Goal: Find contact information: Find contact information

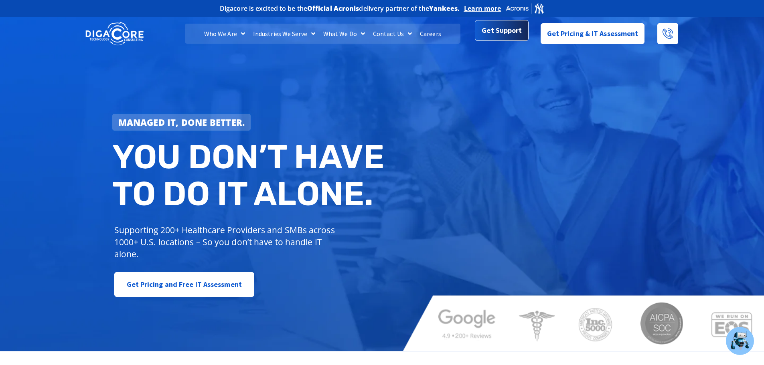
click at [498, 29] on span "Get Support" at bounding box center [502, 32] width 40 height 16
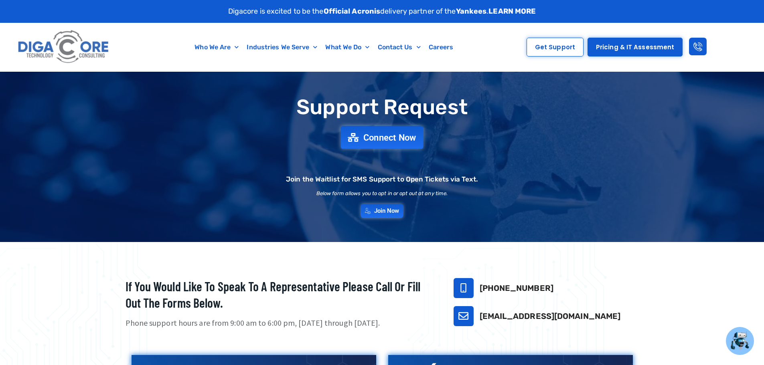
click at [382, 136] on span "Connect Now" at bounding box center [389, 137] width 53 height 9
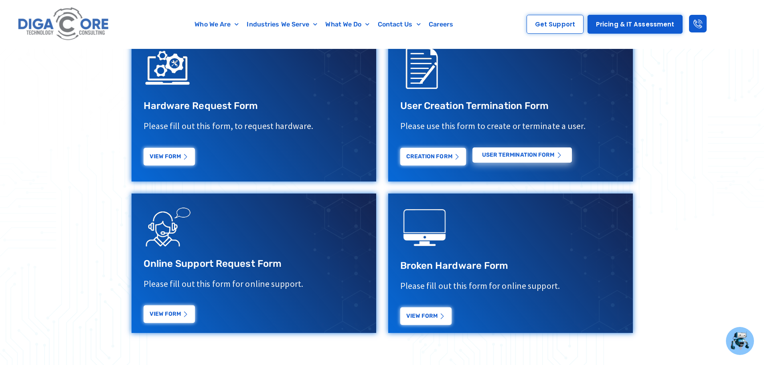
scroll to position [361, 0]
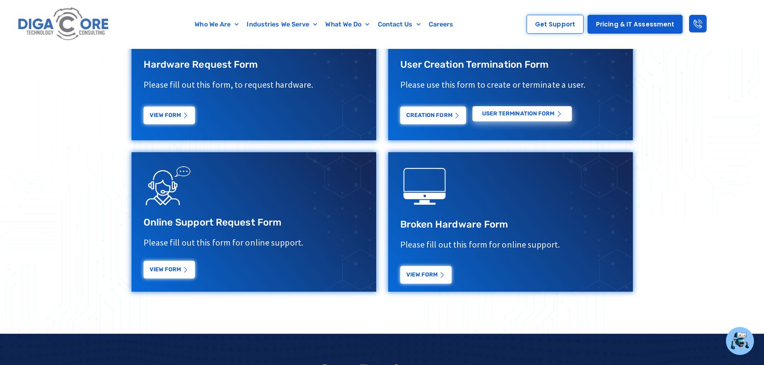
click at [157, 270] on link "View Form" at bounding box center [169, 270] width 51 height 18
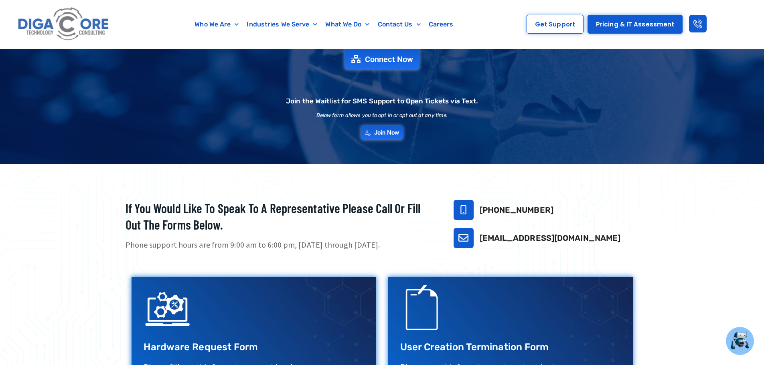
scroll to position [0, 0]
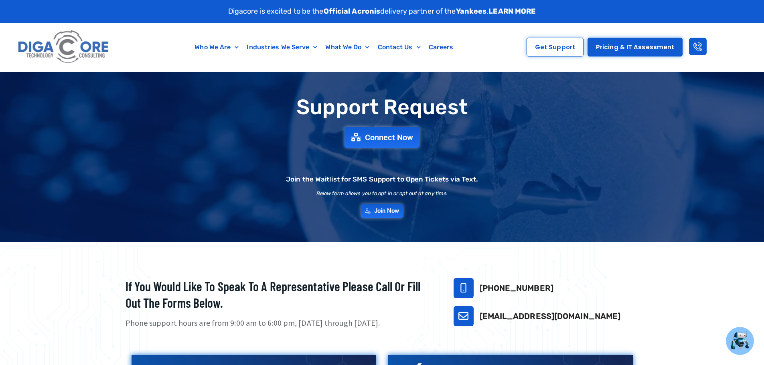
click at [530, 318] on link "[EMAIL_ADDRESS][DOMAIN_NAME]" at bounding box center [550, 317] width 141 height 10
click at [504, 319] on link "[EMAIL_ADDRESS][DOMAIN_NAME]" at bounding box center [550, 317] width 141 height 10
click at [552, 317] on link "[EMAIL_ADDRESS][DOMAIN_NAME]" at bounding box center [550, 317] width 141 height 10
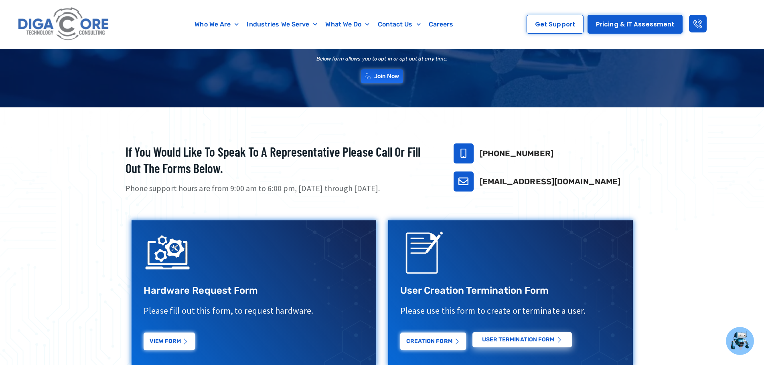
scroll to position [40, 0]
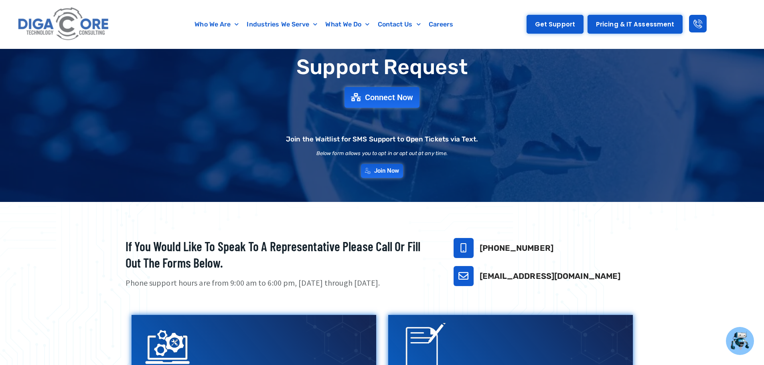
click at [556, 26] on span "Get Support" at bounding box center [555, 24] width 40 height 6
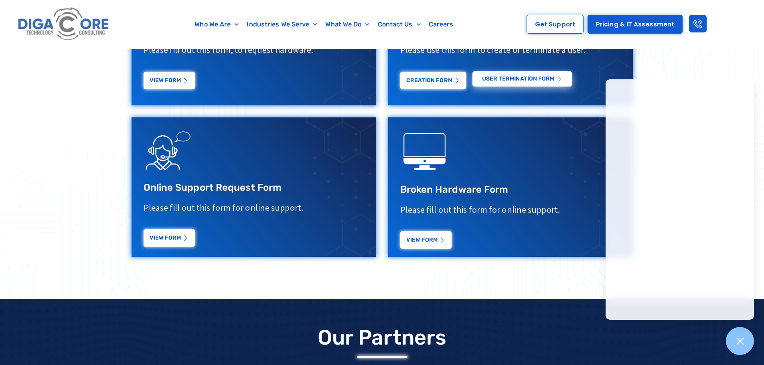
scroll to position [410, 0]
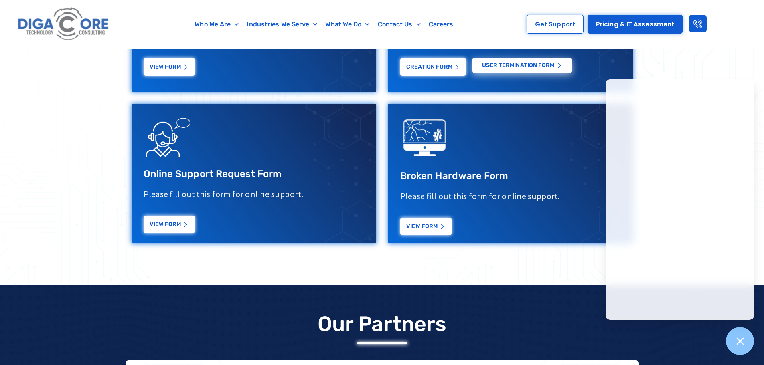
click at [718, 59] on div at bounding box center [382, 59] width 764 height 453
click at [741, 340] on icon at bounding box center [740, 341] width 10 height 10
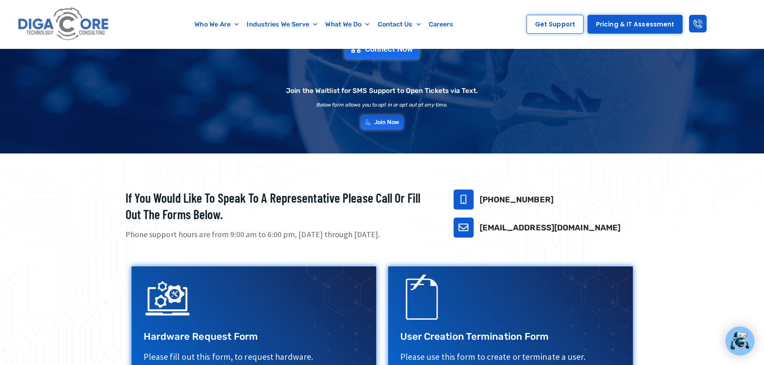
scroll to position [49, 0]
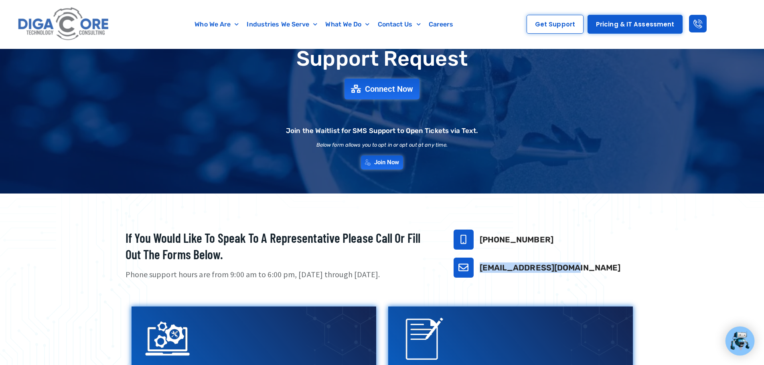
drag, startPoint x: 572, startPoint y: 268, endPoint x: 442, endPoint y: 266, distance: 130.4
click at [442, 266] on div "732-646-5725 support@digacore.com" at bounding box center [536, 255] width 205 height 51
copy div "[EMAIL_ADDRESS][DOMAIN_NAME]"
